Goal: Book appointment/travel/reservation

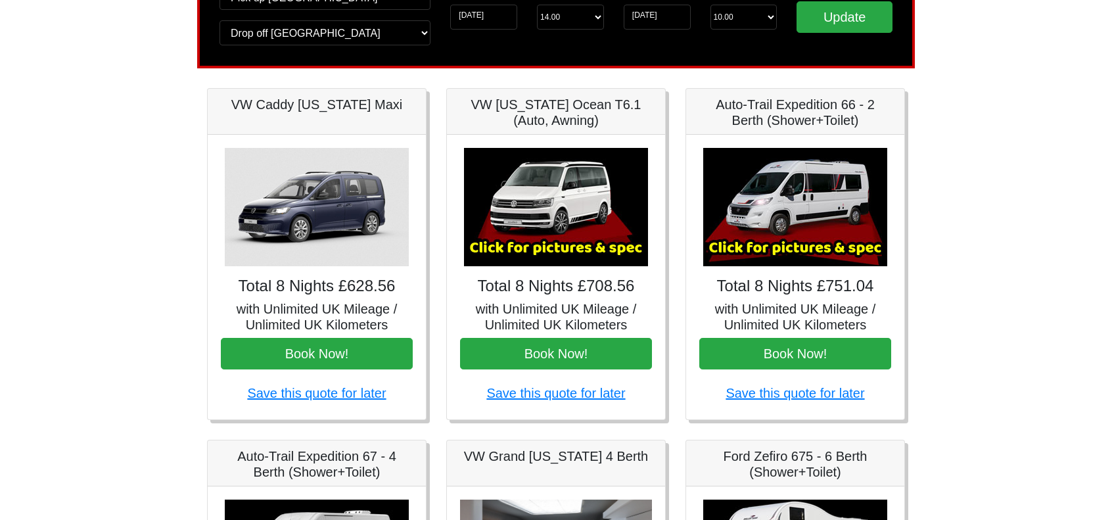
scroll to position [131, 0]
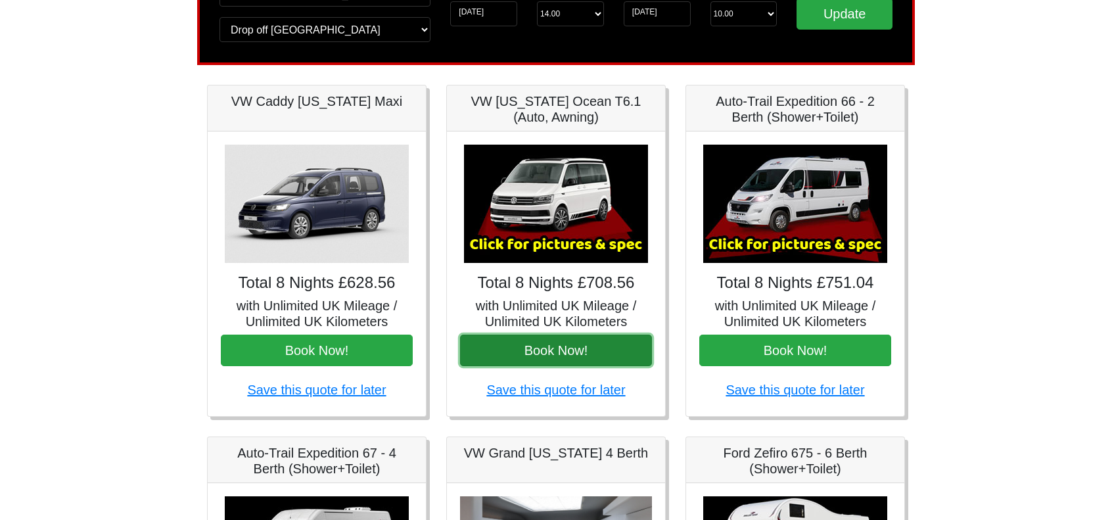
click at [549, 344] on button "Book Now!" at bounding box center [556, 350] width 192 height 32
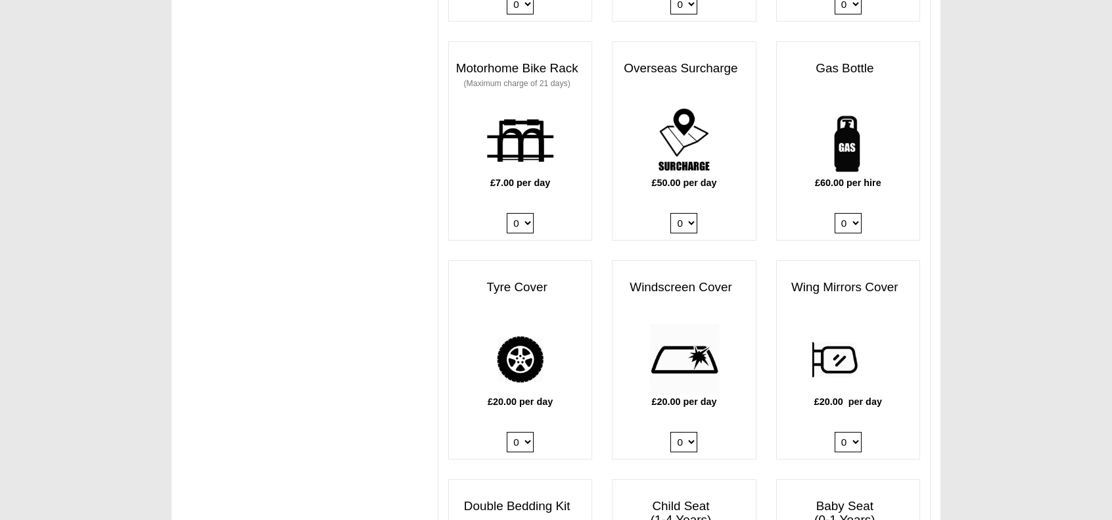
scroll to position [1183, 0]
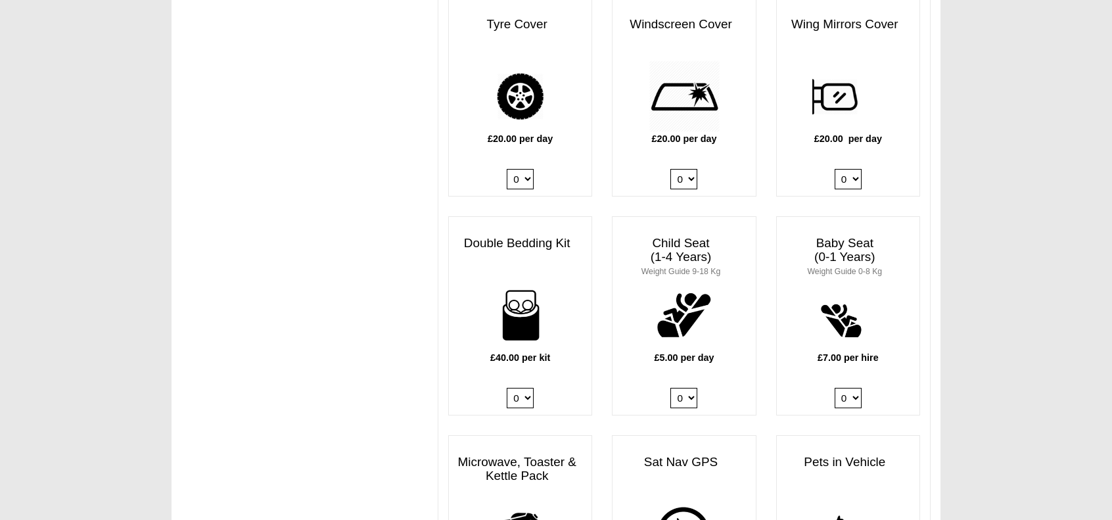
click at [532, 388] on select "0 1 2 3 4" at bounding box center [520, 398] width 27 height 20
click at [531, 388] on select "0 1 2 3 4" at bounding box center [520, 398] width 27 height 20
click at [527, 388] on select "0 1 2 3 4" at bounding box center [520, 398] width 27 height 20
select select "Double Bedding Kit x QTY 2 @ 40.00 GBP per kit."
click at [507, 388] on select "0 1 2 3 4" at bounding box center [520, 398] width 27 height 20
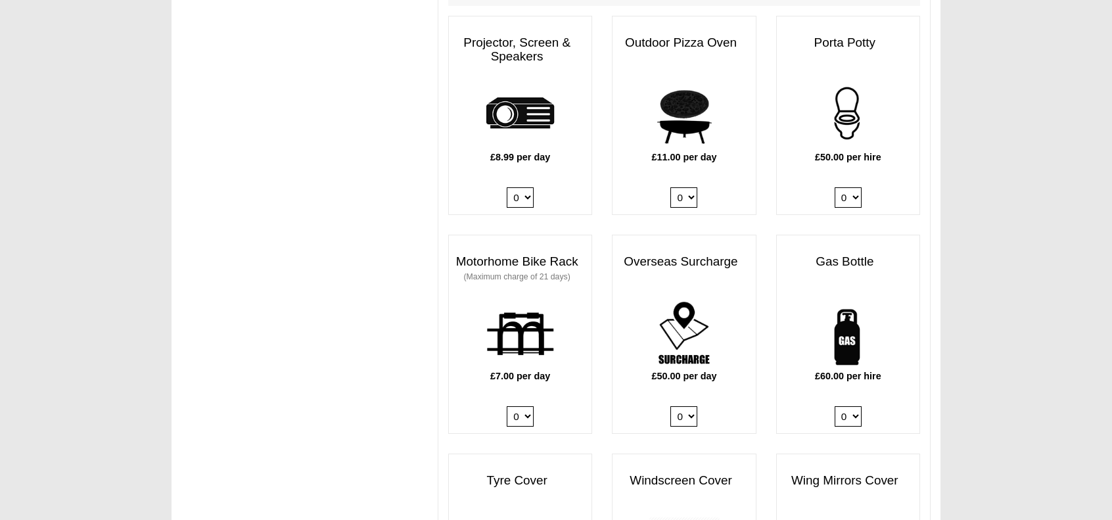
scroll to position [723, 0]
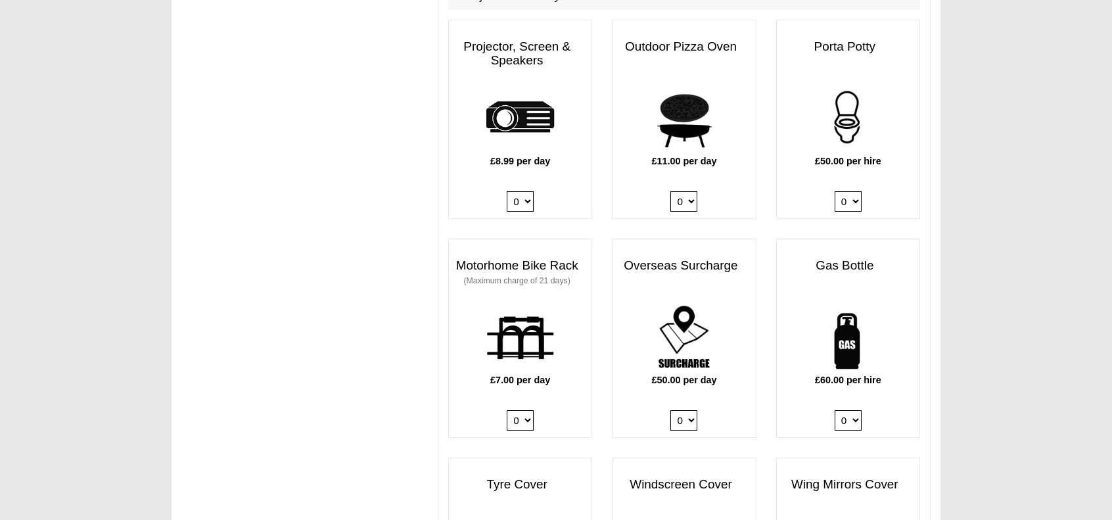
drag, startPoint x: 852, startPoint y: 396, endPoint x: 856, endPoint y: 412, distance: 16.1
click at [852, 410] on select "0 1" at bounding box center [848, 420] width 27 height 20
select select "Gas Bottle x QTY 1 @ 60.00 GBP per hire."
click at [835, 410] on select "0 1" at bounding box center [848, 420] width 27 height 20
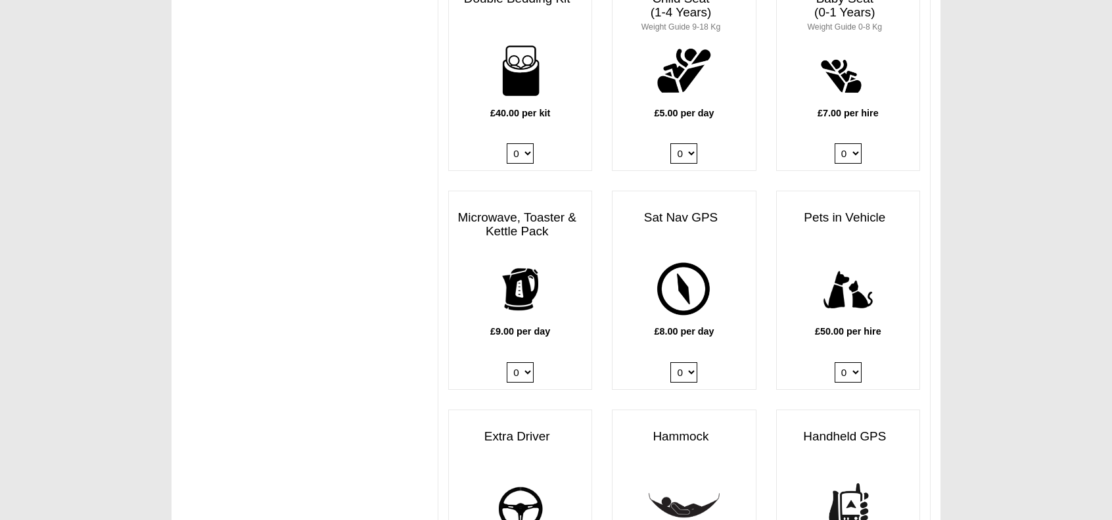
scroll to position [1511, 0]
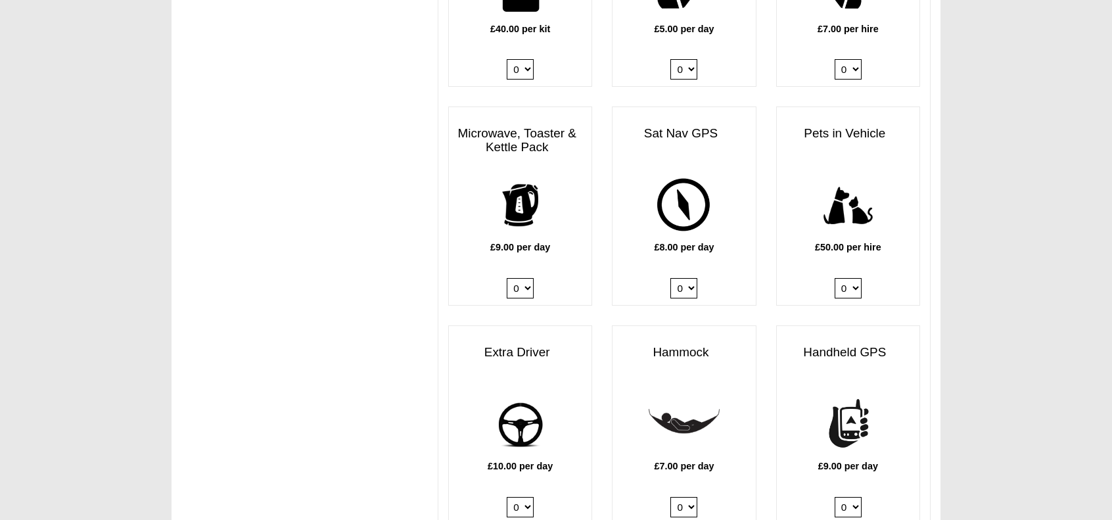
click at [528, 497] on select "0 1" at bounding box center [520, 507] width 27 height 20
select select "Extra Driver x QTY 1 @ 10.00 GBP per day."
click at [507, 497] on select "0 1" at bounding box center [520, 507] width 27 height 20
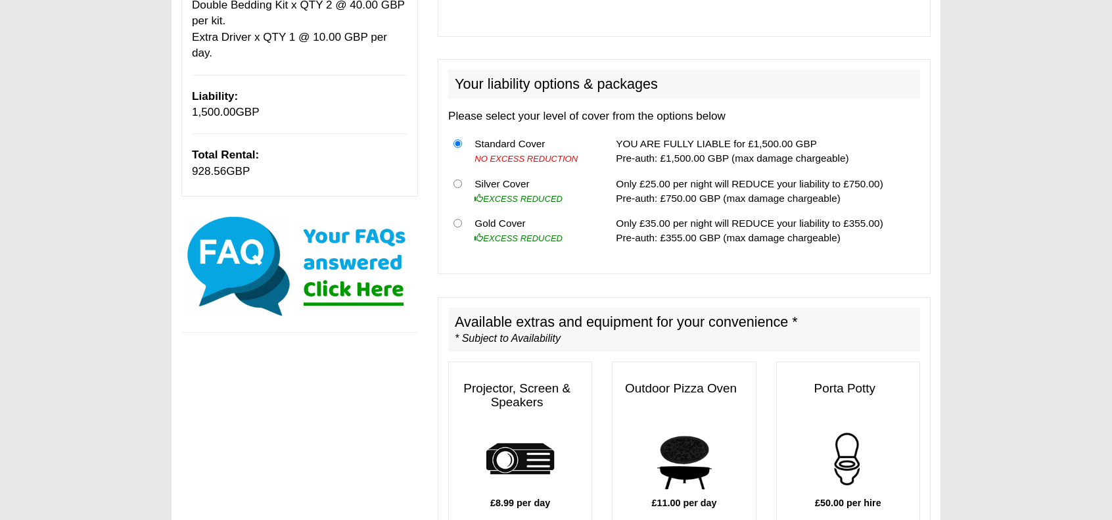
scroll to position [197, 0]
